Goal: Task Accomplishment & Management: Manage account settings

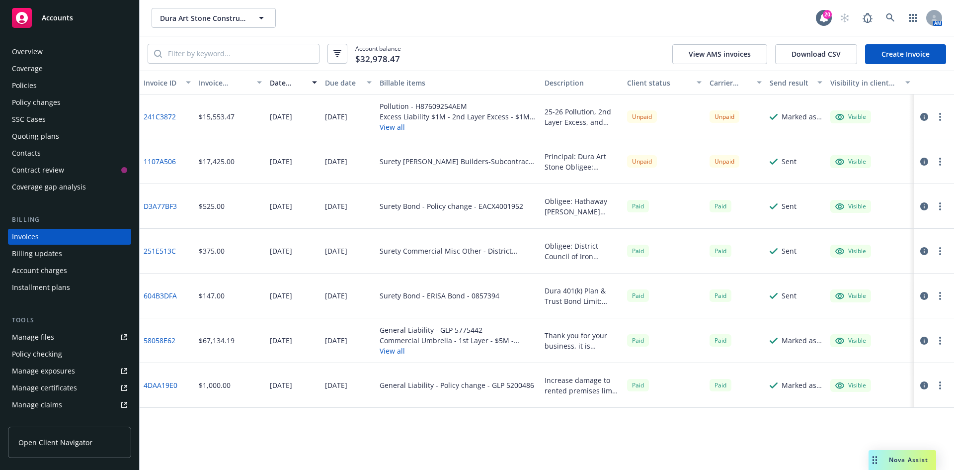
click at [58, 21] on span "Accounts" at bounding box center [57, 18] width 31 height 8
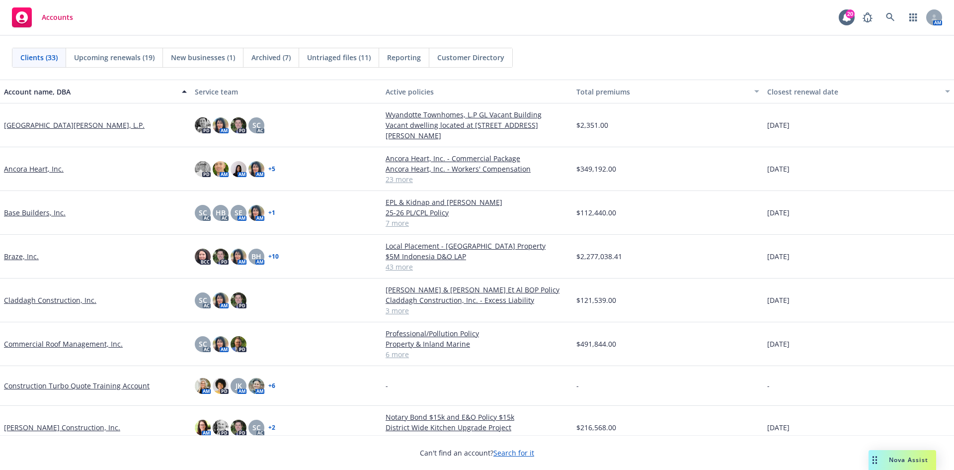
scroll to position [50, 0]
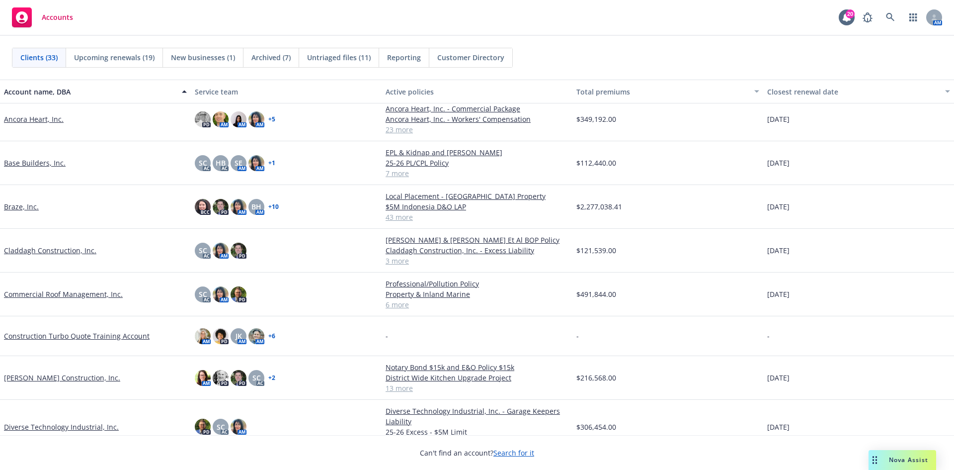
click at [28, 380] on link "[PERSON_NAME] Construction, Inc." at bounding box center [62, 377] width 116 height 10
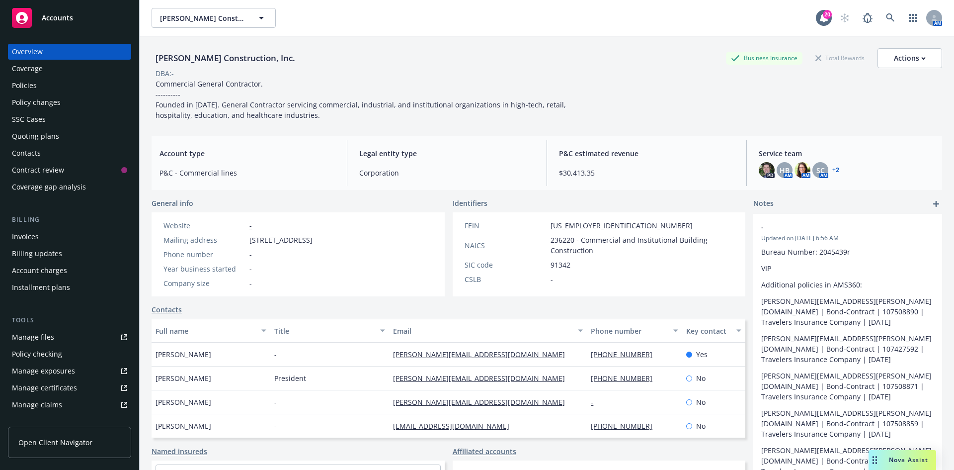
click at [36, 344] on div "Manage files" at bounding box center [33, 337] width 42 height 16
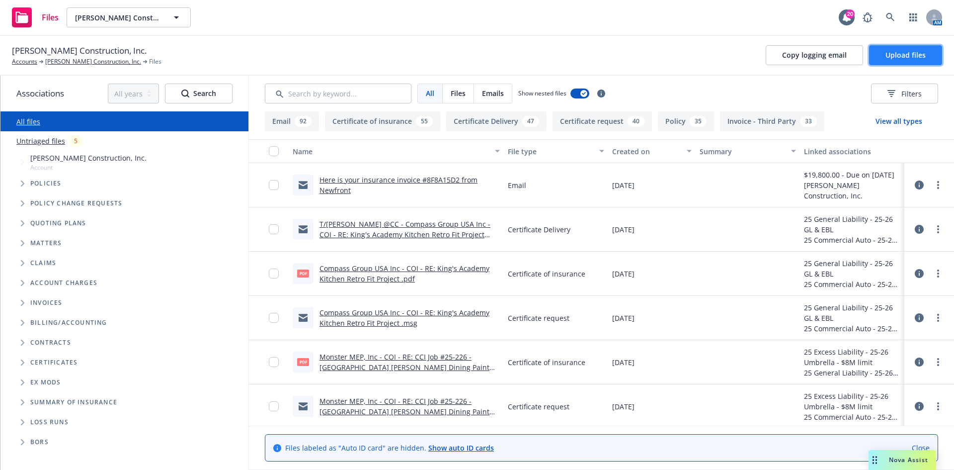
click at [907, 61] on button "Upload files" at bounding box center [905, 55] width 73 height 20
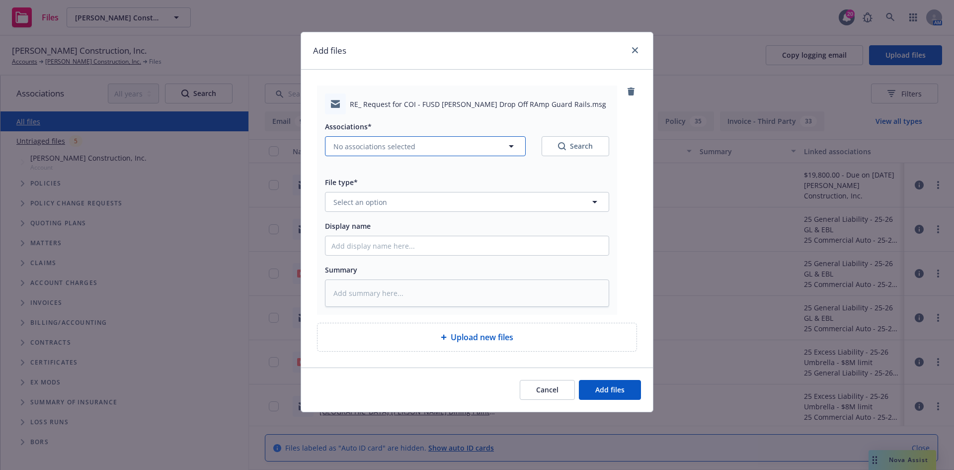
click at [359, 144] on span "No associations selected" at bounding box center [375, 146] width 82 height 10
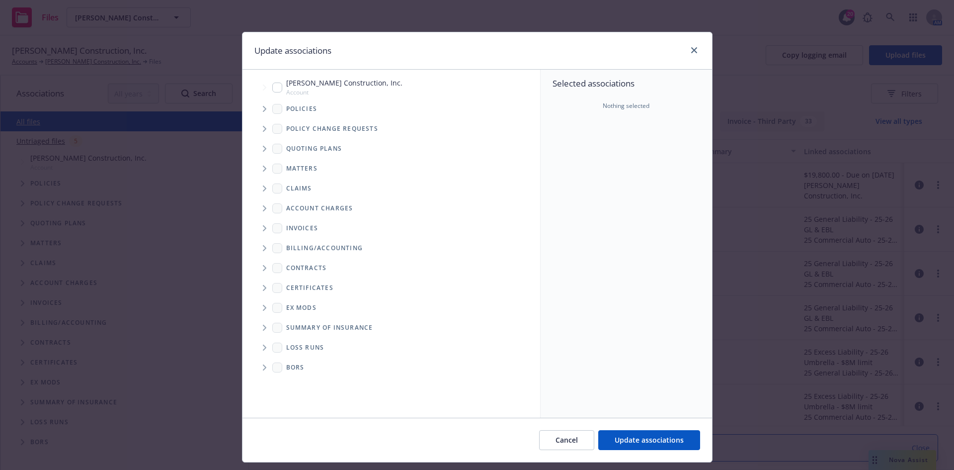
click at [263, 108] on span "Tree Example" at bounding box center [264, 109] width 16 height 16
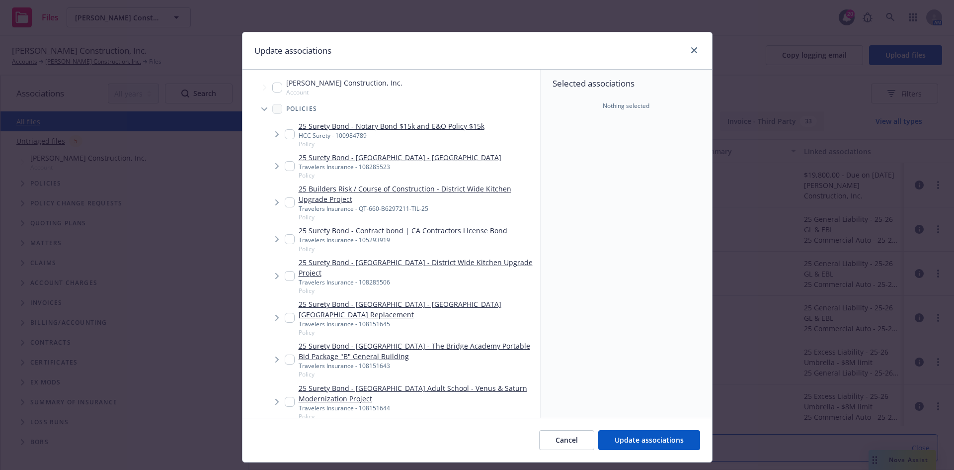
type textarea "x"
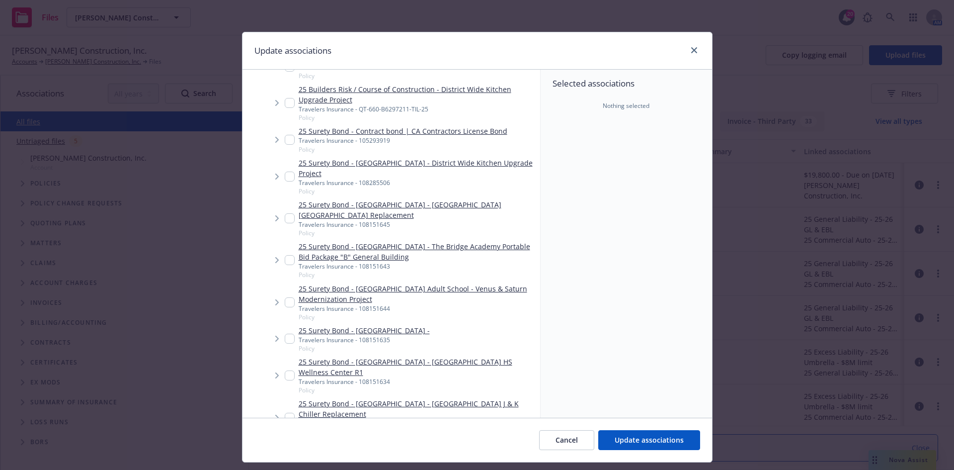
scroll to position [199, 0]
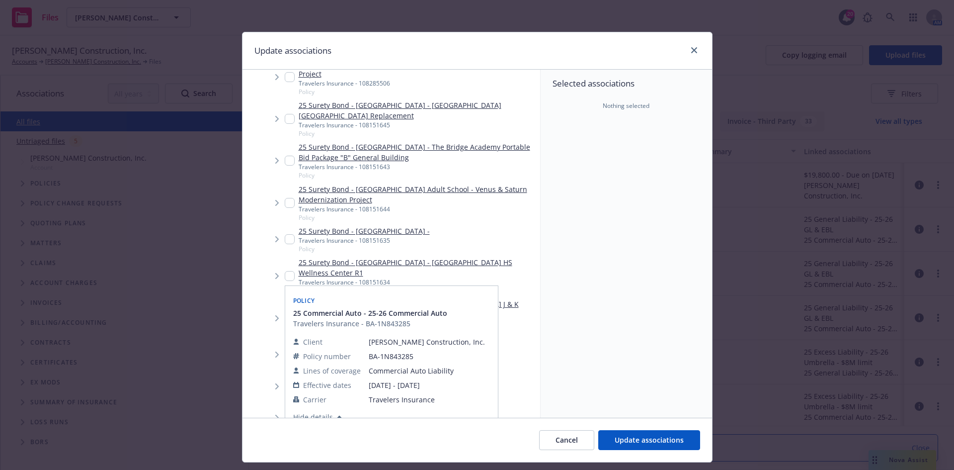
click at [285, 391] on input "Tree Example" at bounding box center [290, 386] width 10 height 10
checkbox input "true"
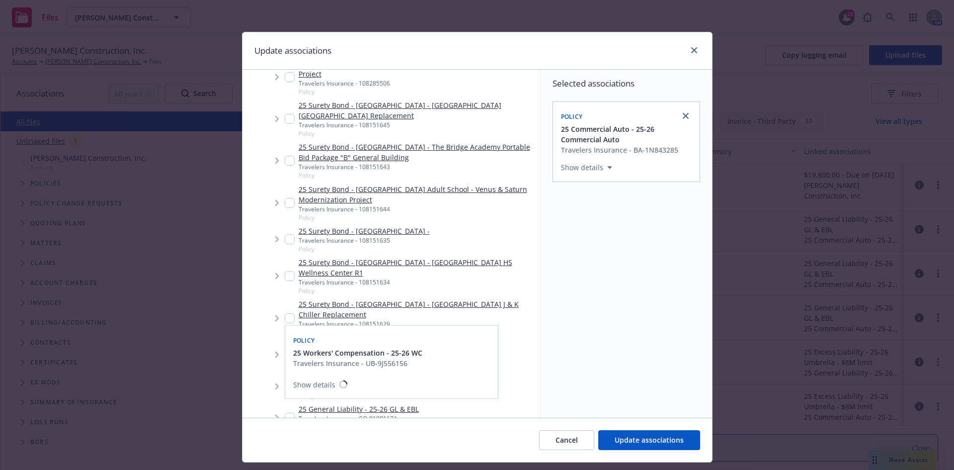
click at [285, 359] on input "Tree Example" at bounding box center [290, 354] width 10 height 10
checkbox input "true"
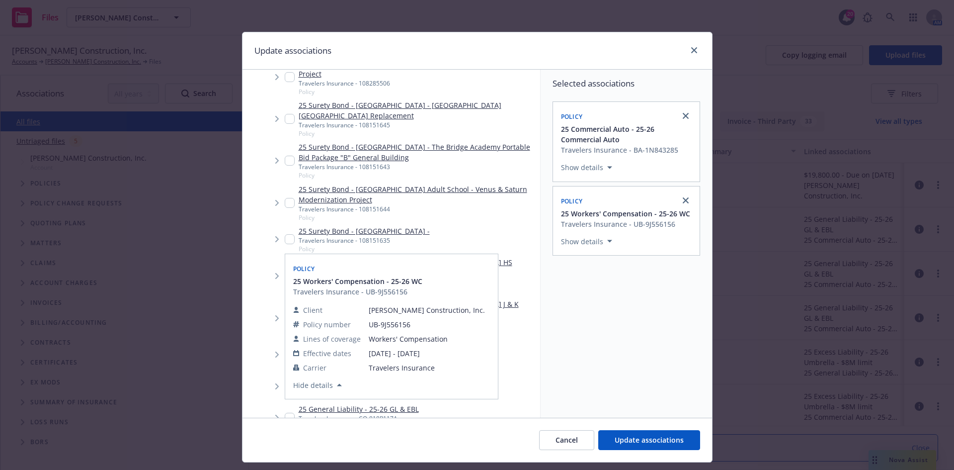
scroll to position [298, 0]
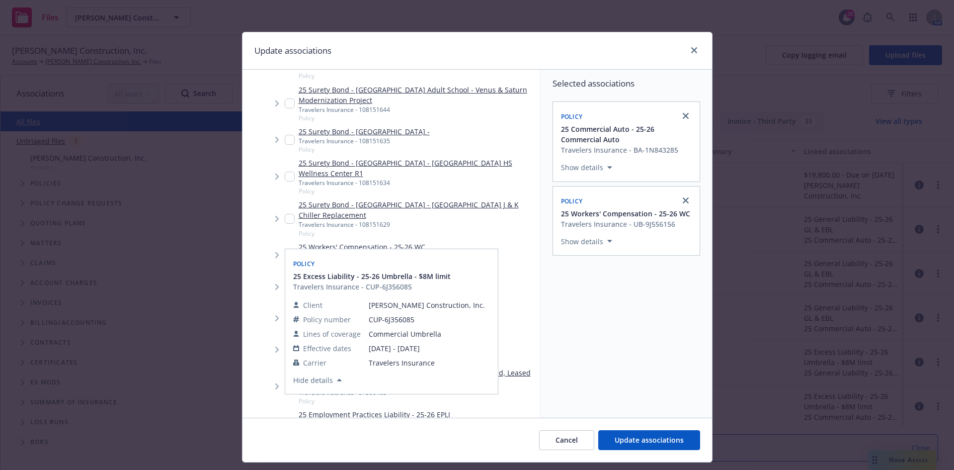
click at [285, 354] on input "Tree Example" at bounding box center [290, 349] width 10 height 10
checkbox input "true"
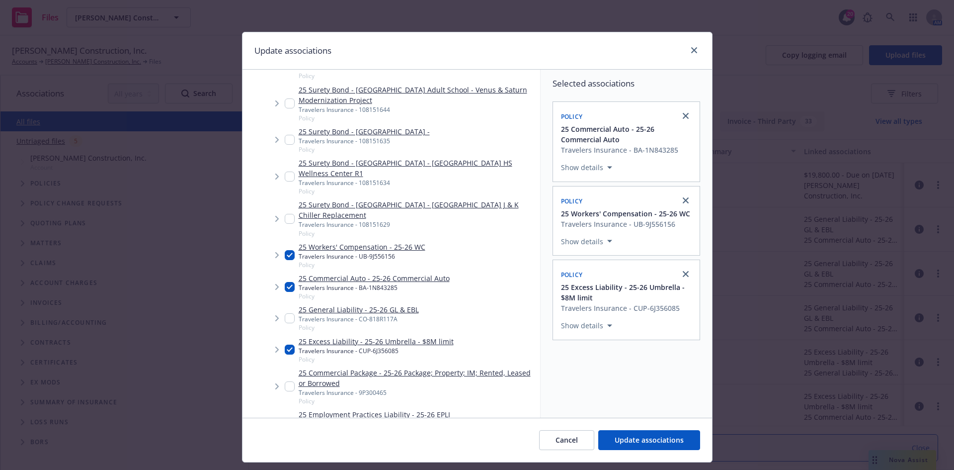
click at [285, 323] on input "Tree Example" at bounding box center [290, 318] width 10 height 10
checkbox input "true"
click at [624, 437] on span "Update associations" at bounding box center [649, 439] width 69 height 9
type textarea "x"
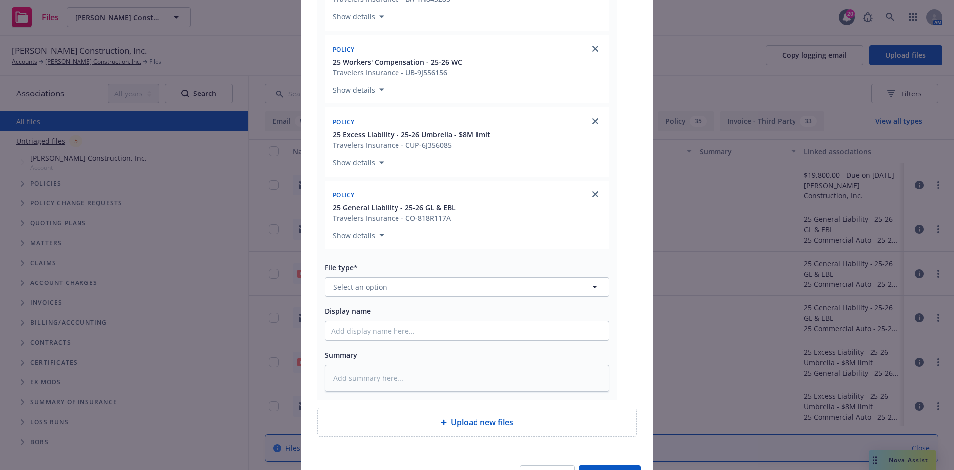
scroll to position [265, 0]
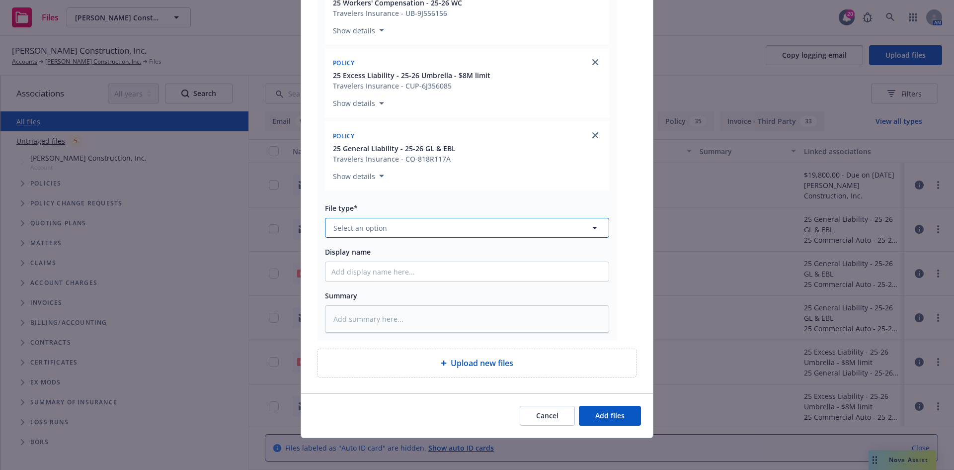
click at [487, 235] on button "Select an option" at bounding box center [467, 228] width 284 height 20
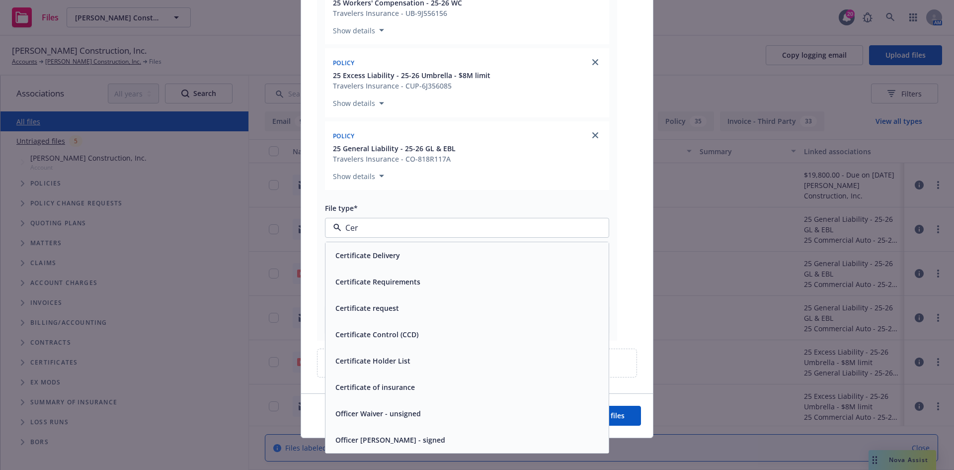
type input "Cert"
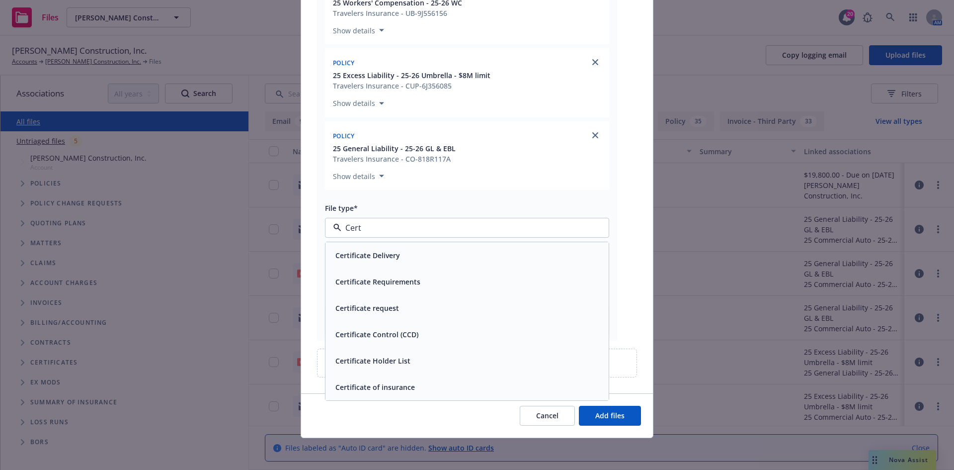
click at [470, 256] on div "Certificate Delivery" at bounding box center [467, 255] width 271 height 14
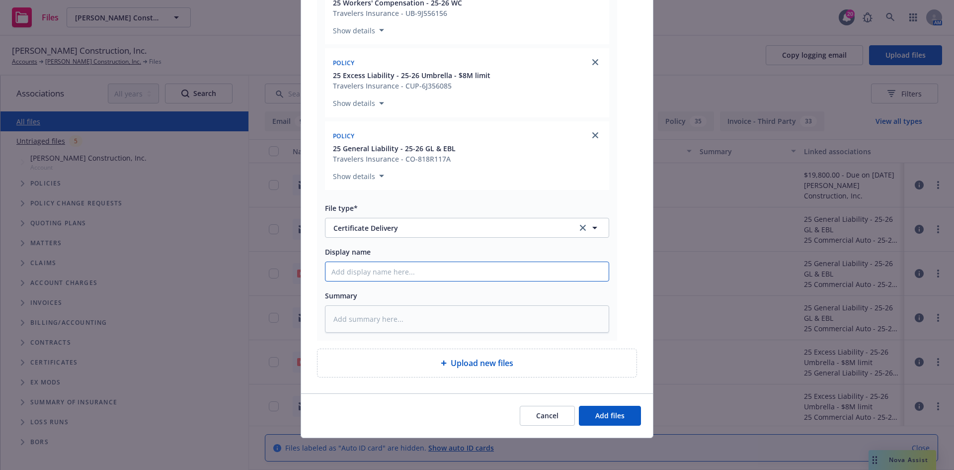
click at [437, 270] on input "Display name" at bounding box center [467, 271] width 283 height 19
paste input "Fremont Unified School District - COI - RE: CCI Job #25-244 - Mattos Elementary…"
type textarea "x"
type input "Fremont Unified School District - COI - RE: CCI Job #25-244 - Mattos Elementary…"
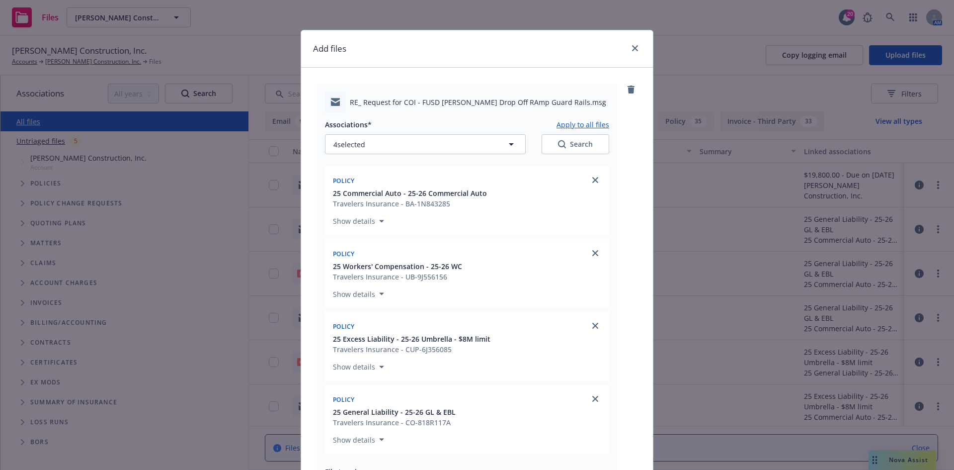
scroll to position [0, 0]
click at [572, 128] on button "Apply to all files" at bounding box center [583, 126] width 53 height 12
type textarea "x"
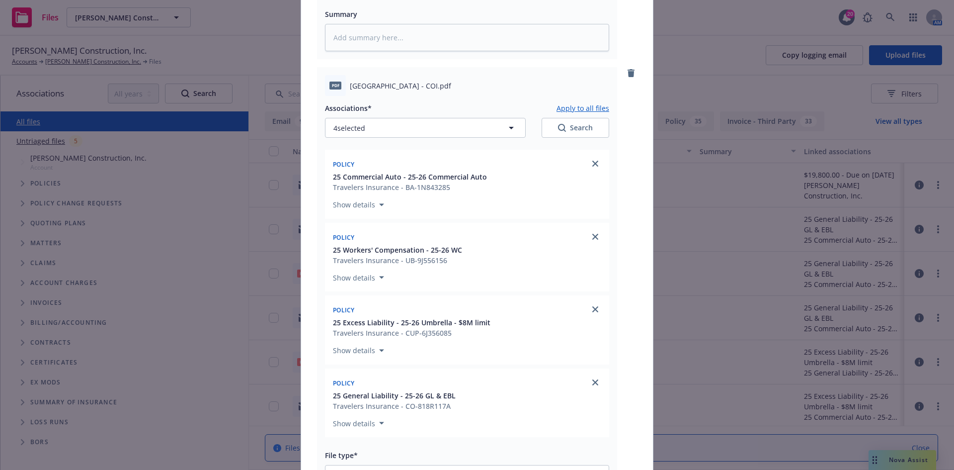
scroll to position [746, 0]
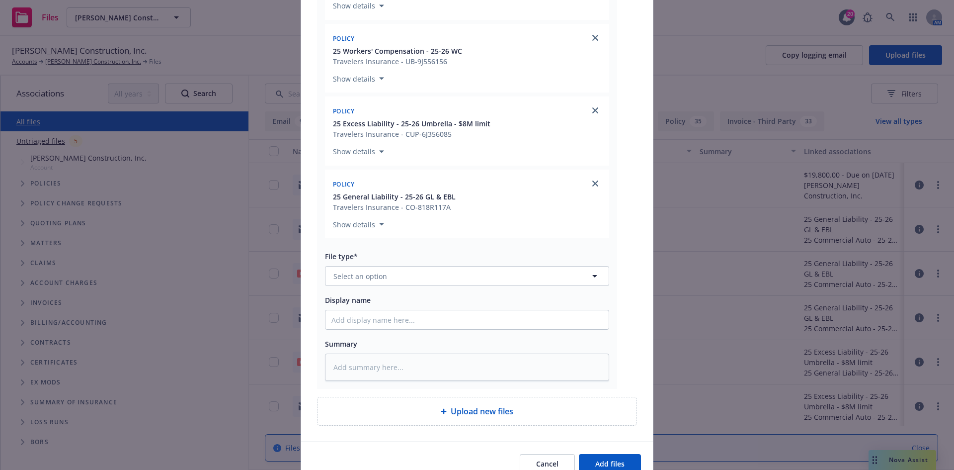
click at [452, 287] on div "Associations* Apply to all files 4 selected Search Policy 25 Commercial Auto - …" at bounding box center [467, 139] width 284 height 484
click at [452, 281] on button "Select an option" at bounding box center [467, 276] width 284 height 20
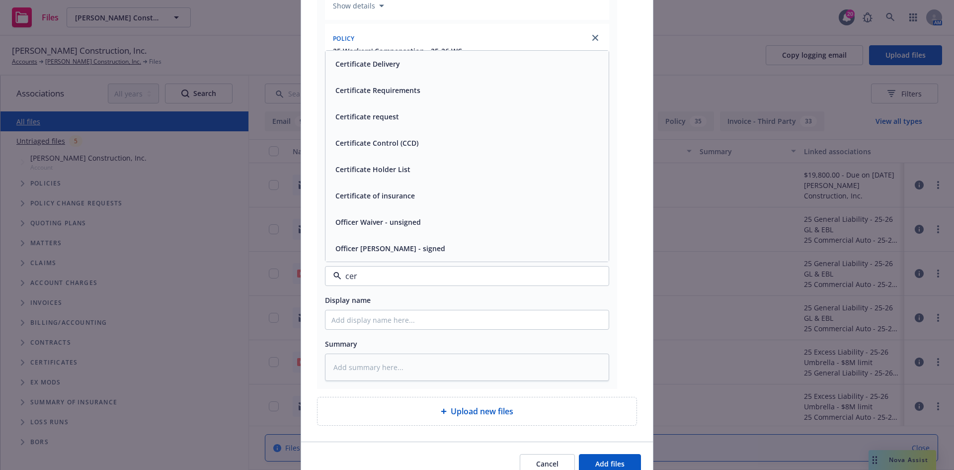
type input "cert"
click at [428, 247] on div "Certificate of insurance" at bounding box center [467, 248] width 271 height 14
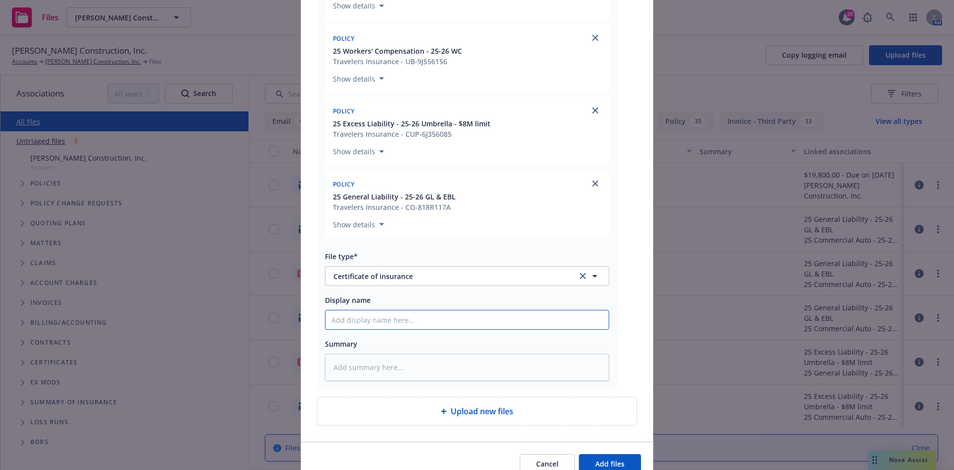
click at [392, 322] on input "Display name" at bounding box center [467, 319] width 283 height 19
paste input "Fremont Unified School District - COI - RE: CCI Job #25-244 - Mattos Elementary…"
type textarea "x"
type input "Fremont Unified School District - COI - RE: CCI Job #25-244 - Mattos Elementary…"
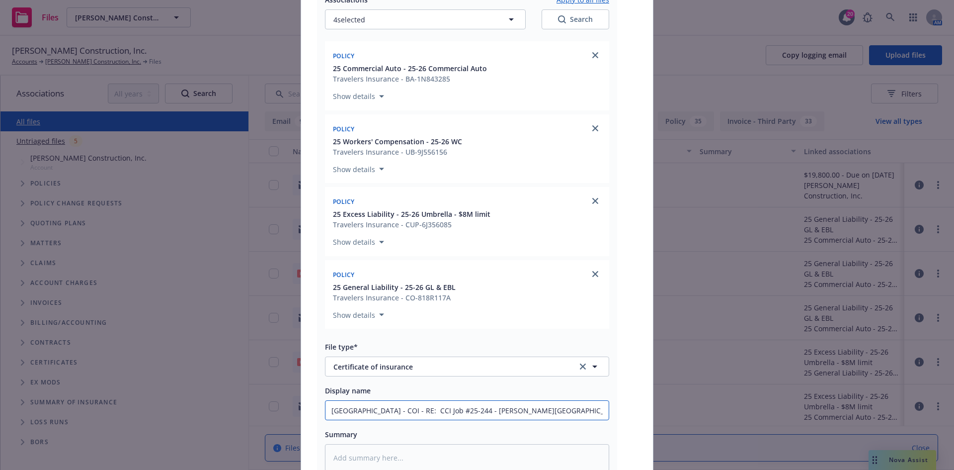
scroll to position [497, 0]
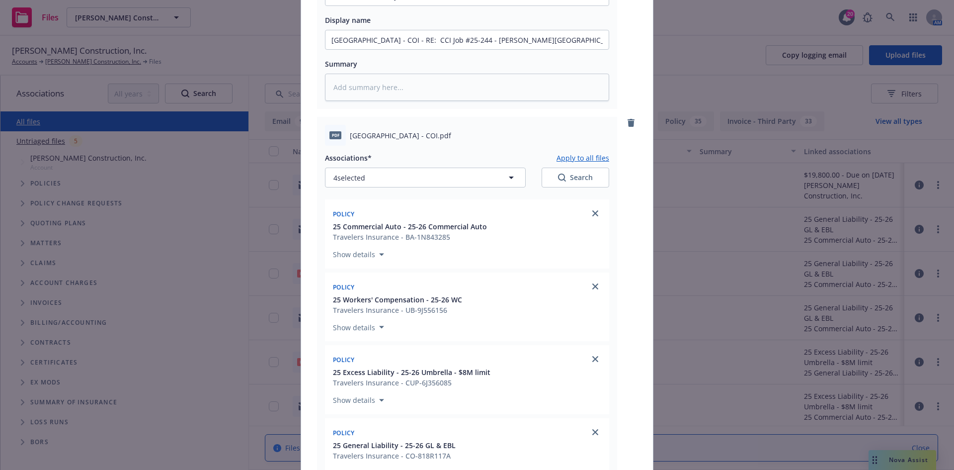
click at [585, 155] on button "Apply to all files" at bounding box center [583, 158] width 53 height 12
type textarea "x"
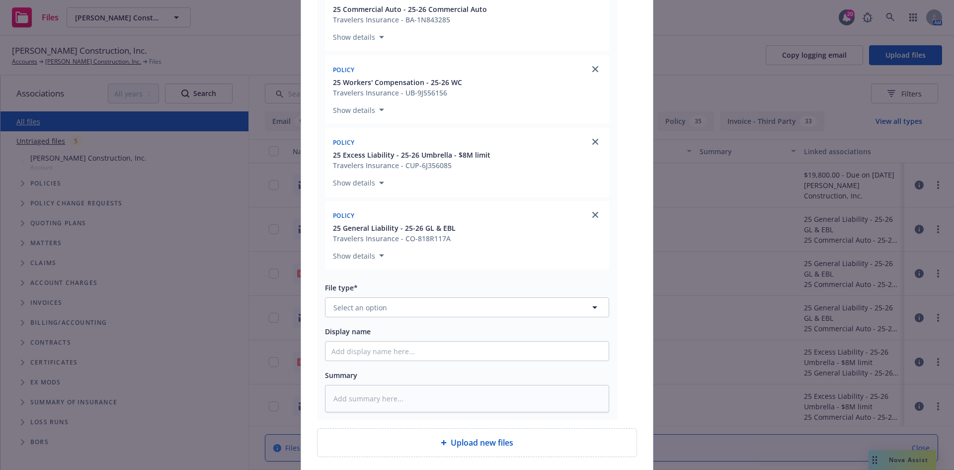
scroll to position [1292, 0]
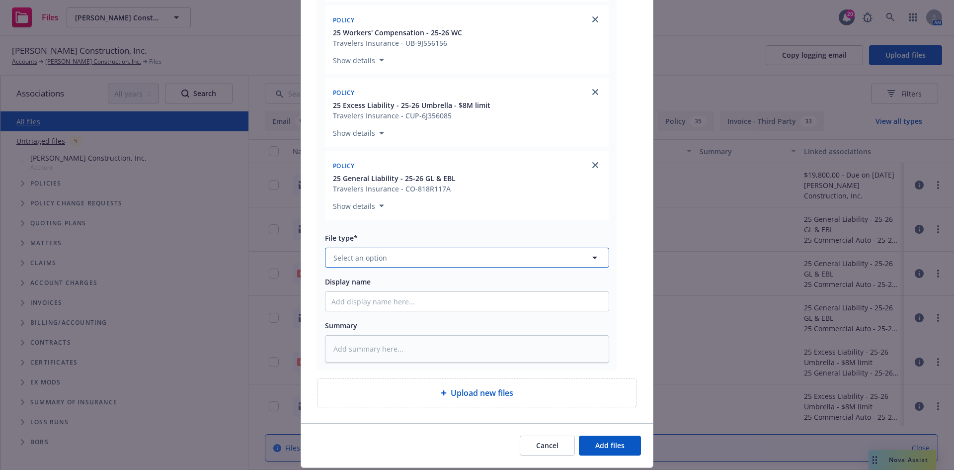
click at [470, 251] on button "Select an option" at bounding box center [467, 258] width 284 height 20
type input "cert"
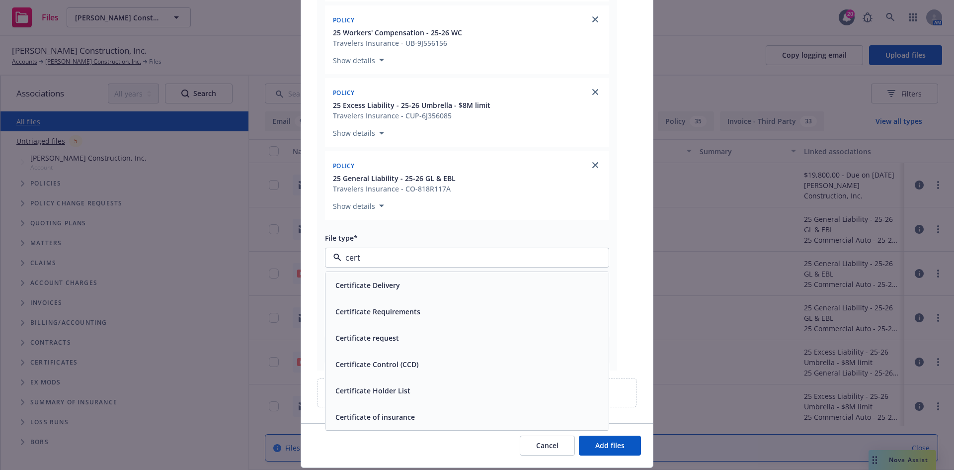
click at [440, 329] on div "Certificate request" at bounding box center [467, 338] width 283 height 26
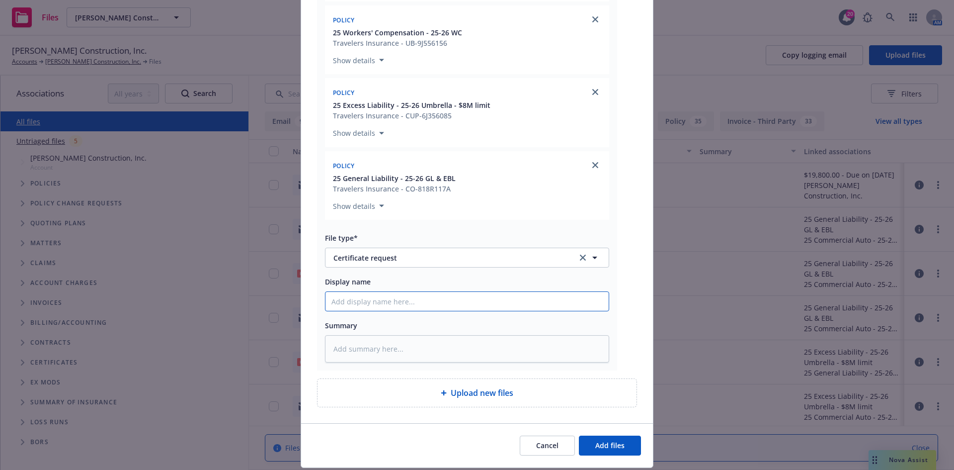
click at [418, 303] on input "Display name" at bounding box center [467, 301] width 283 height 19
paste input "Fremont Unified School District - COI - RE: CCI Job #25-244 - Mattos Elementary…"
type textarea "x"
type input "Fremont Unified School District - COI - RE: CCI Job #25-244 - Mattos Elementary…"
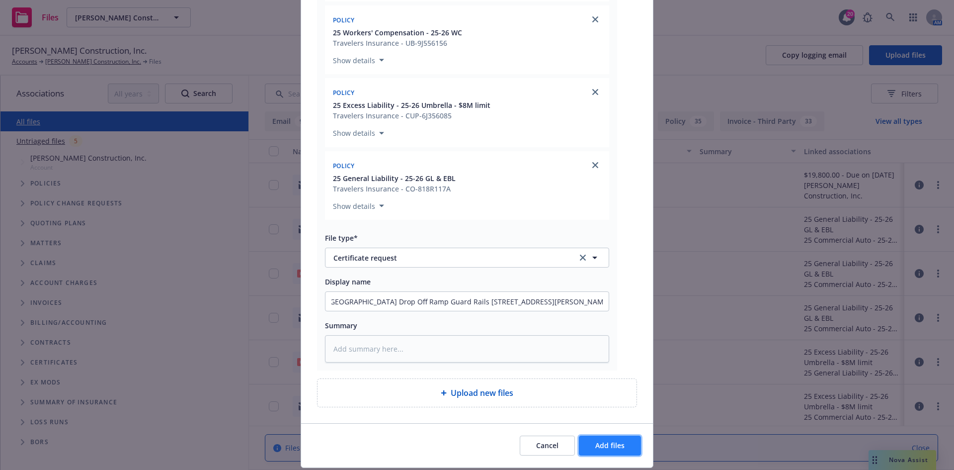
scroll to position [0, 0]
click at [632, 450] on button "Add files" at bounding box center [610, 445] width 62 height 20
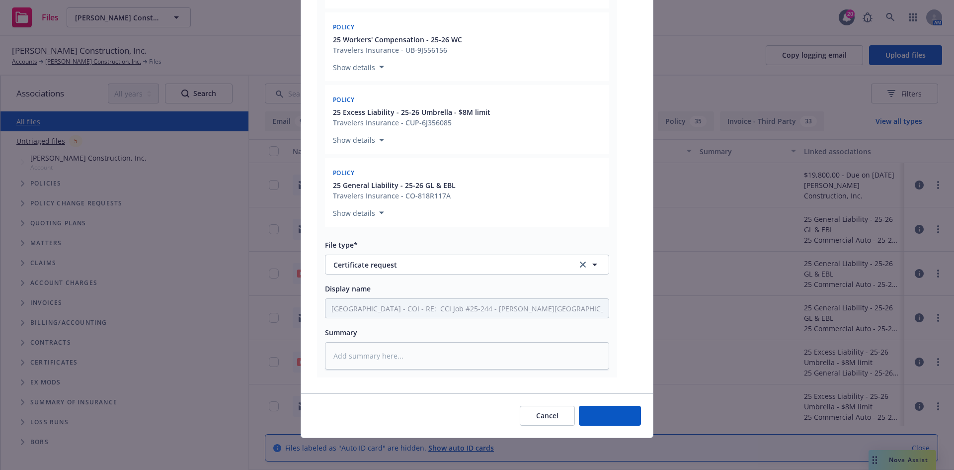
type textarea "x"
